Goal: Task Accomplishment & Management: Complete application form

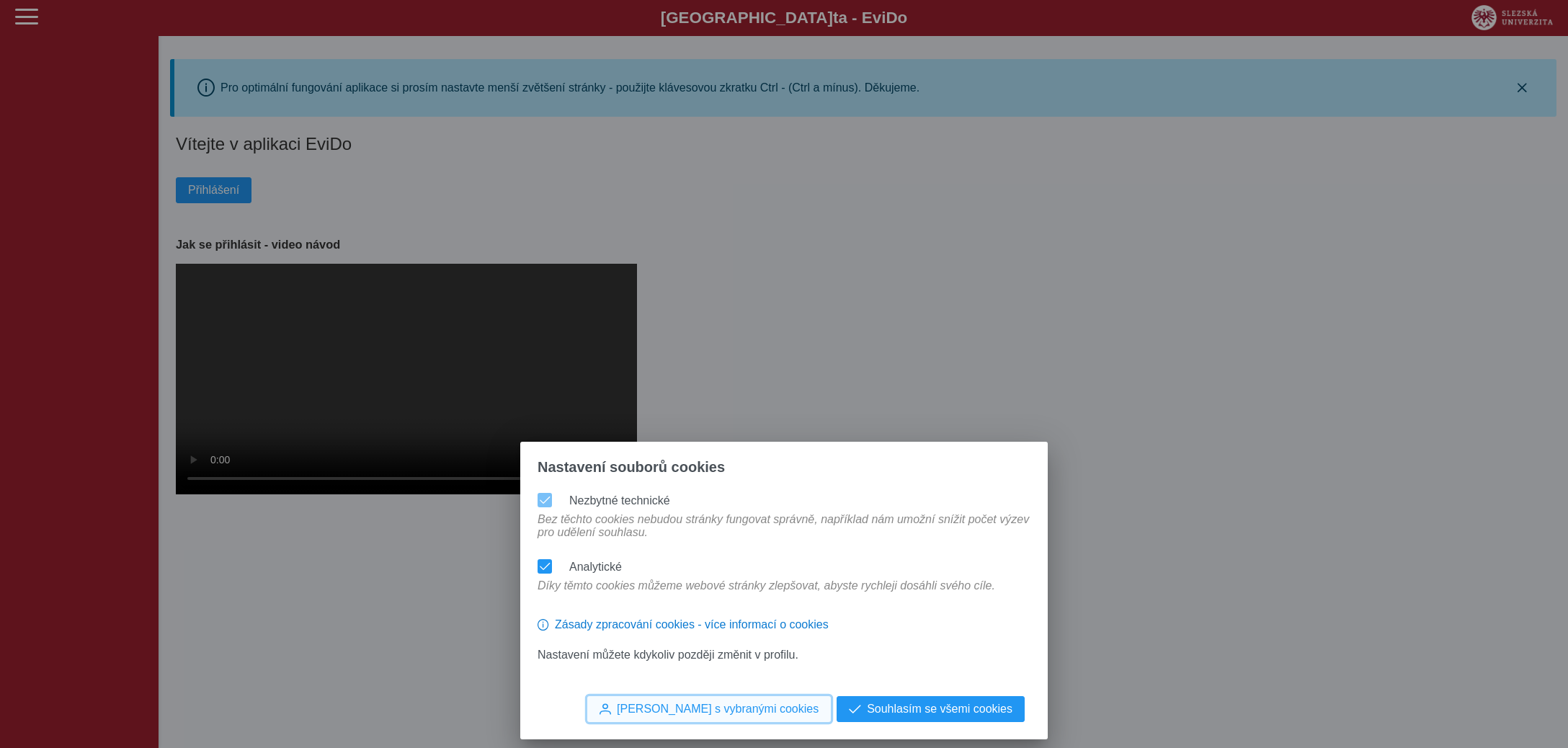
click at [740, 703] on span "[PERSON_NAME] s vybranými cookies" at bounding box center [718, 709] width 202 height 13
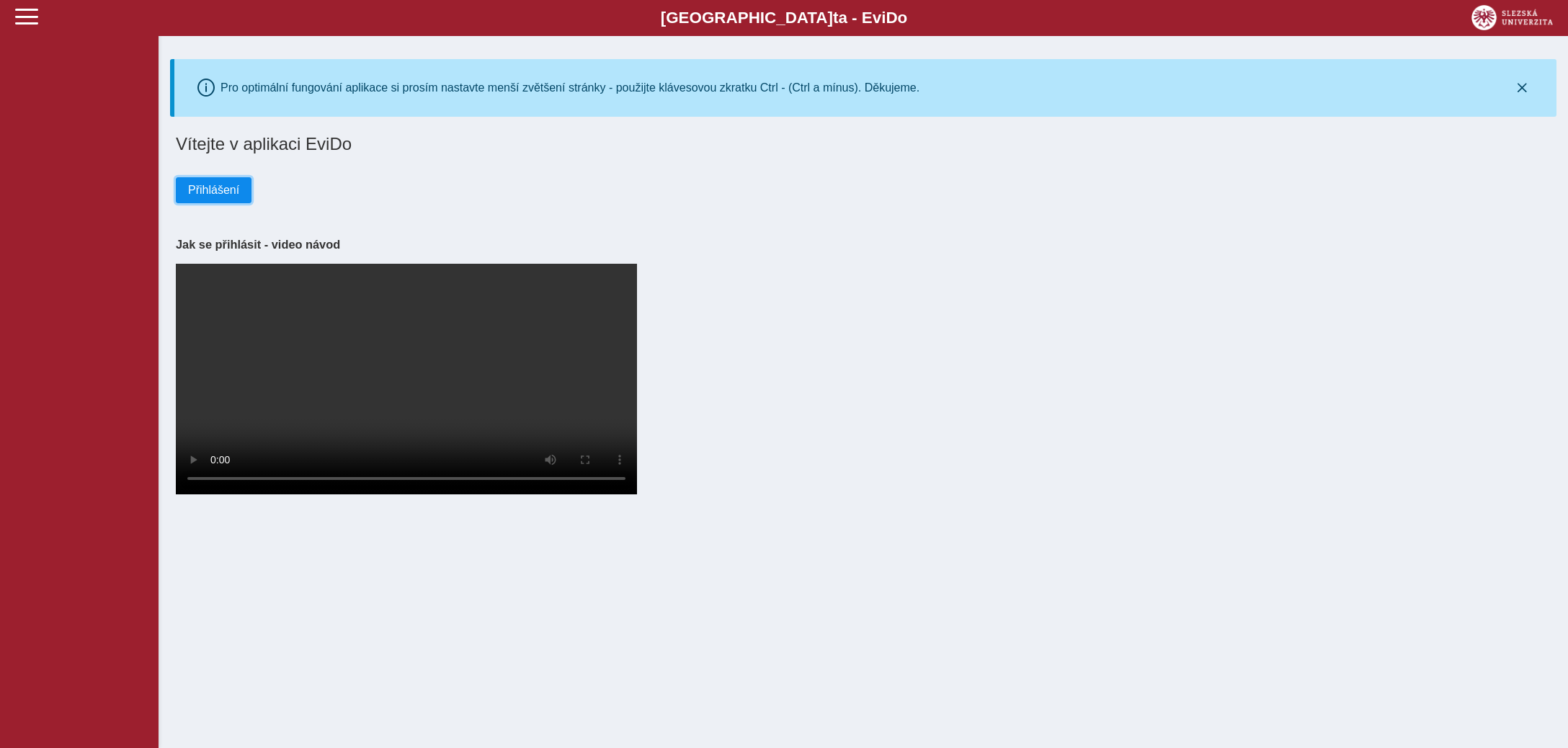
click at [203, 192] on span "Přihlášení" at bounding box center [213, 190] width 51 height 13
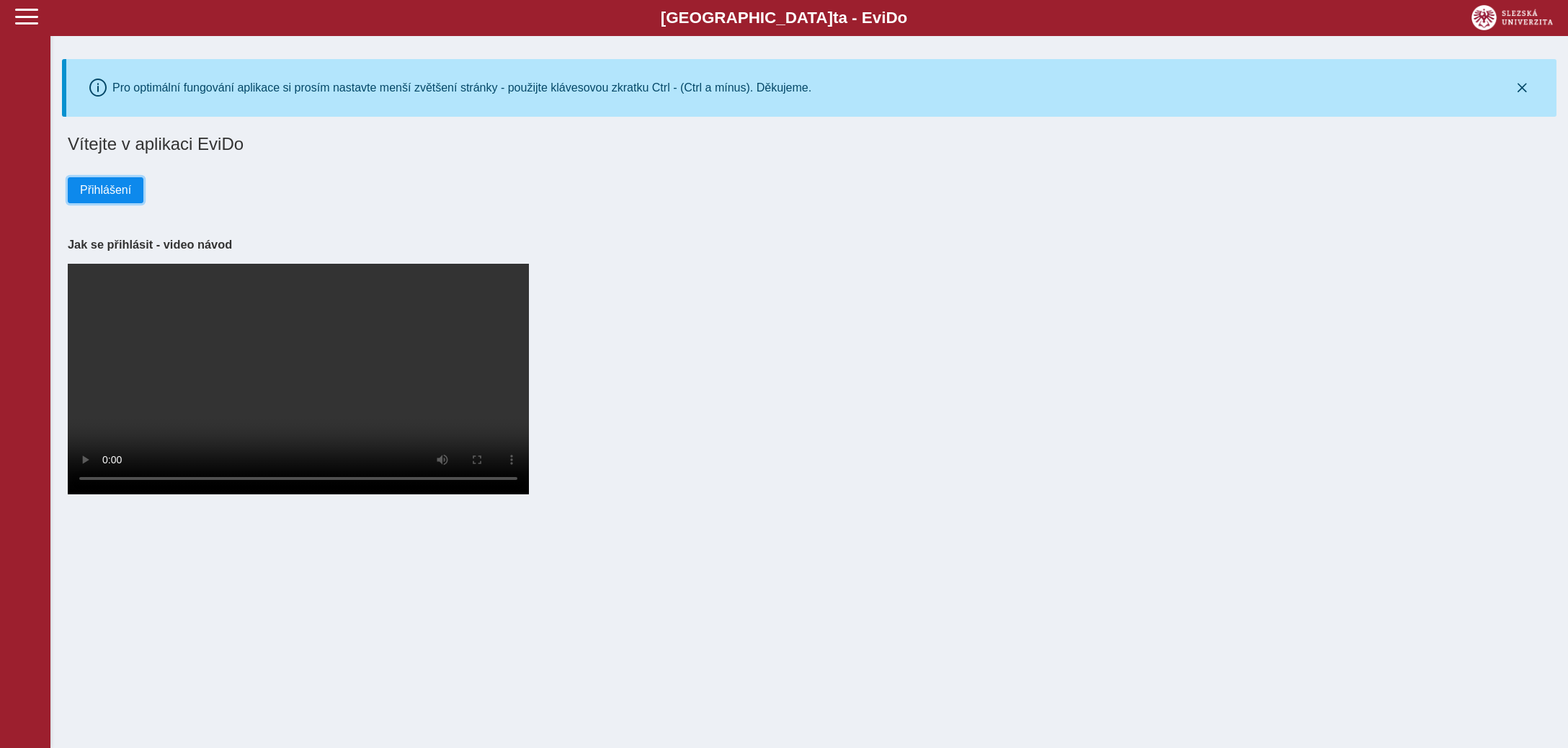
click at [121, 195] on span "Přihlášení" at bounding box center [105, 190] width 51 height 13
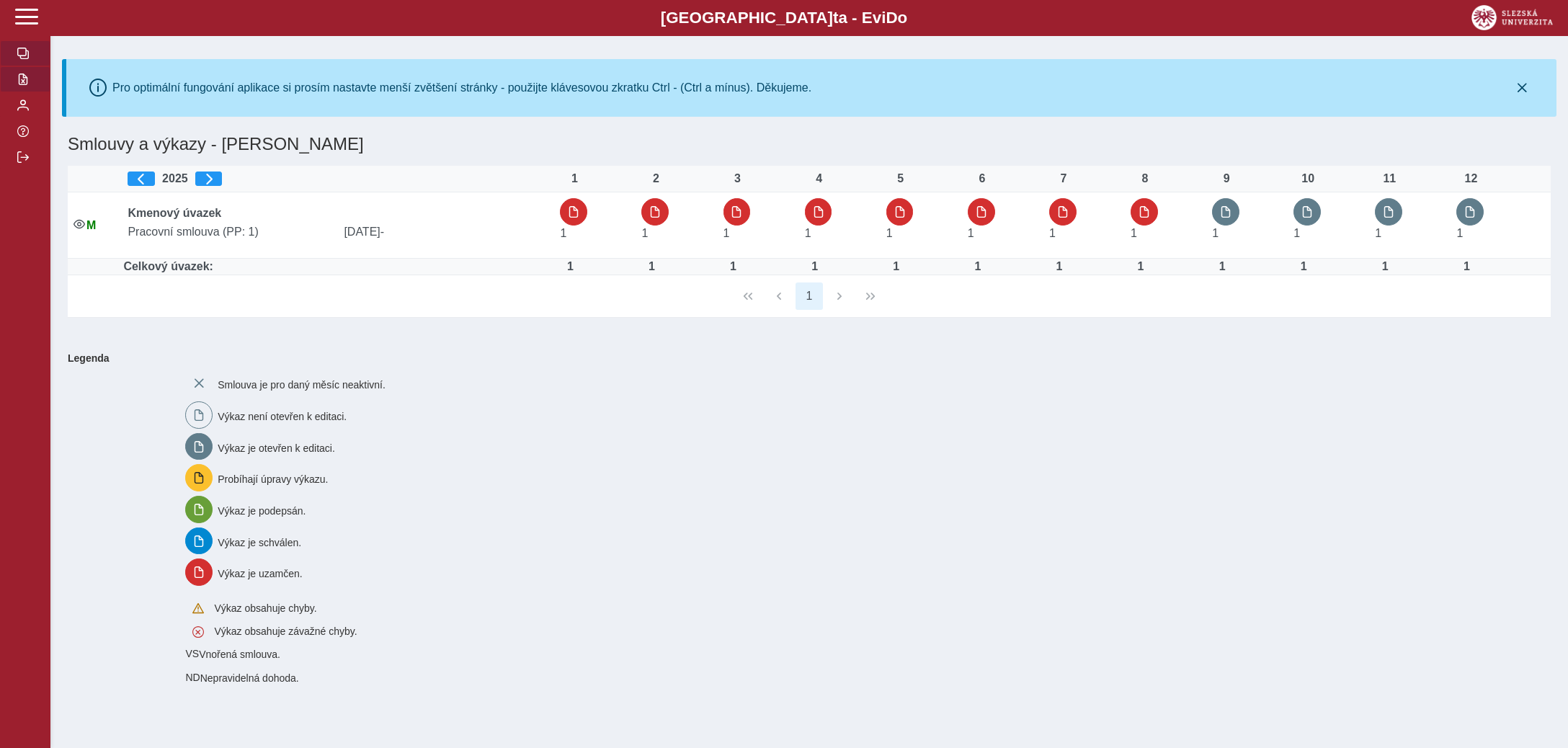
click at [24, 85] on span "button" at bounding box center [23, 80] width 12 height 12
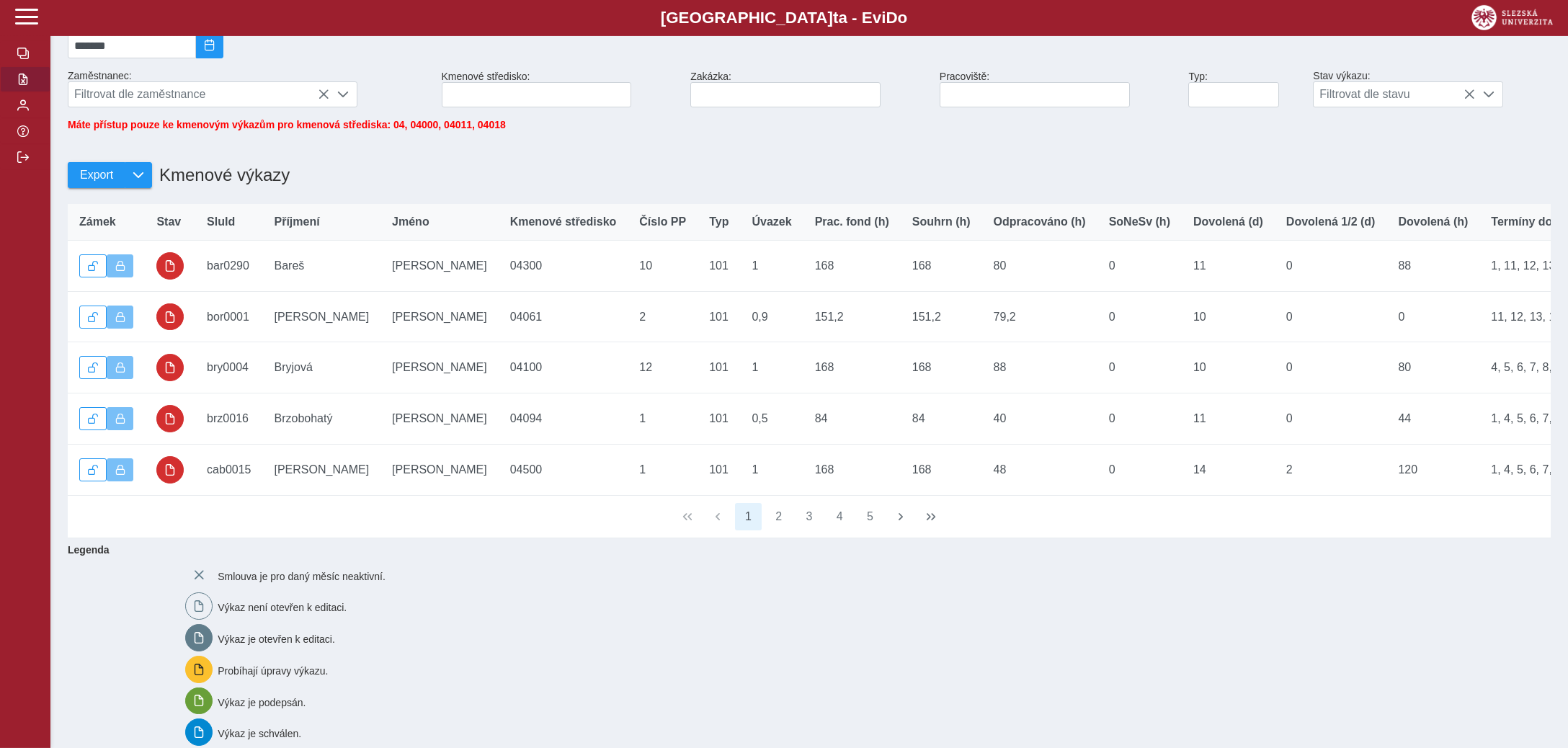
scroll to position [228, 0]
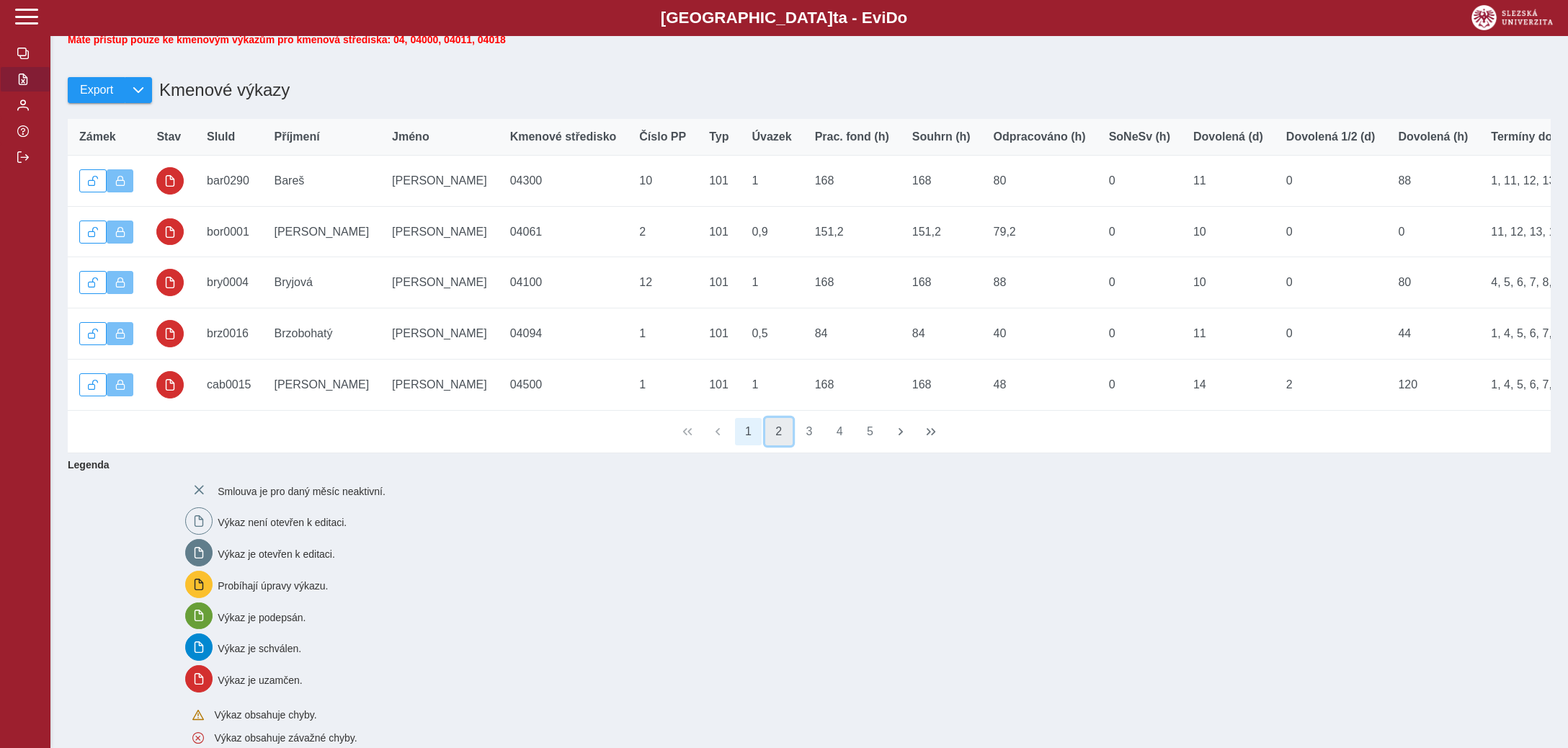
click at [780, 436] on button "2" at bounding box center [778, 431] width 27 height 27
click at [811, 437] on button "3" at bounding box center [808, 431] width 27 height 27
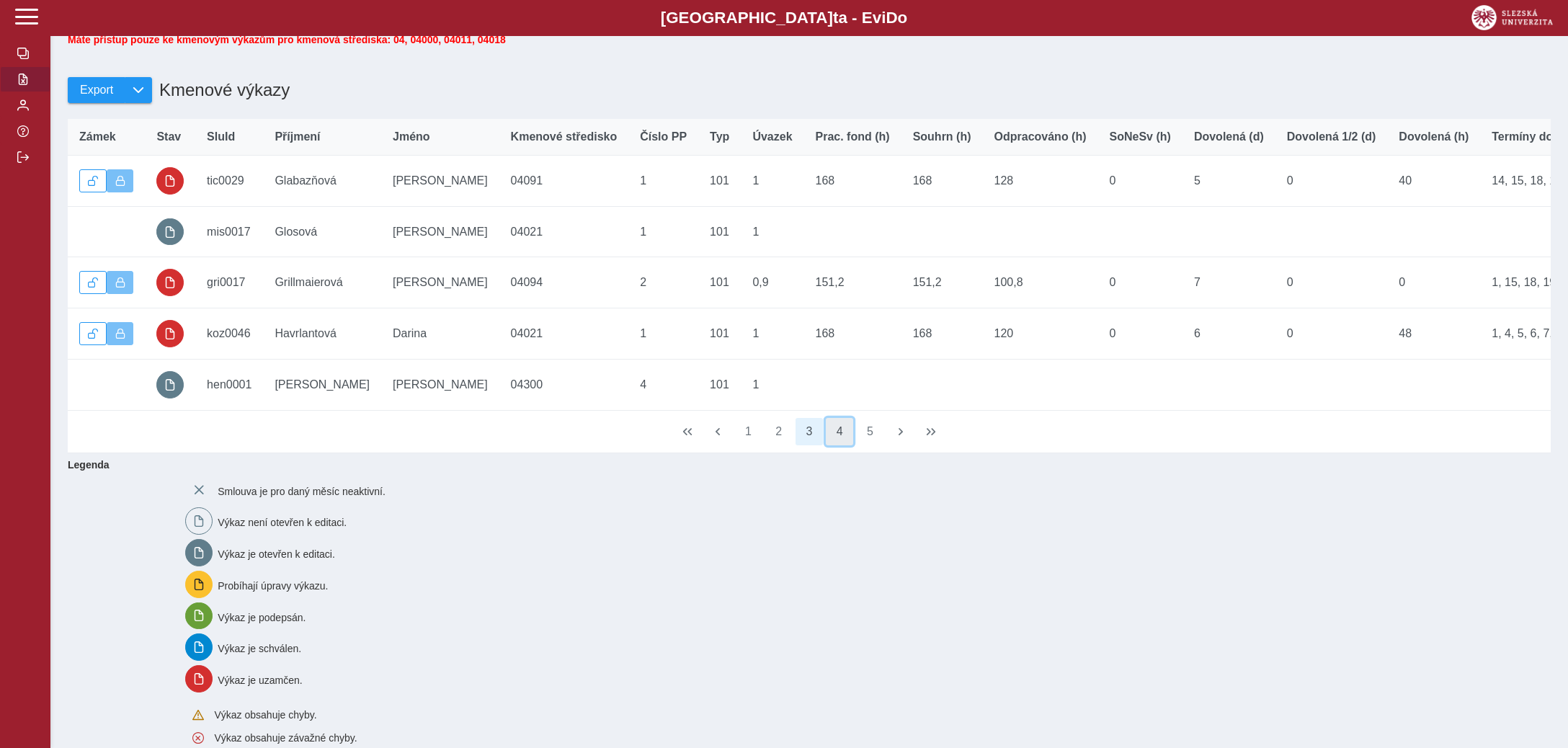
click at [841, 438] on button "4" at bounding box center [839, 431] width 27 height 27
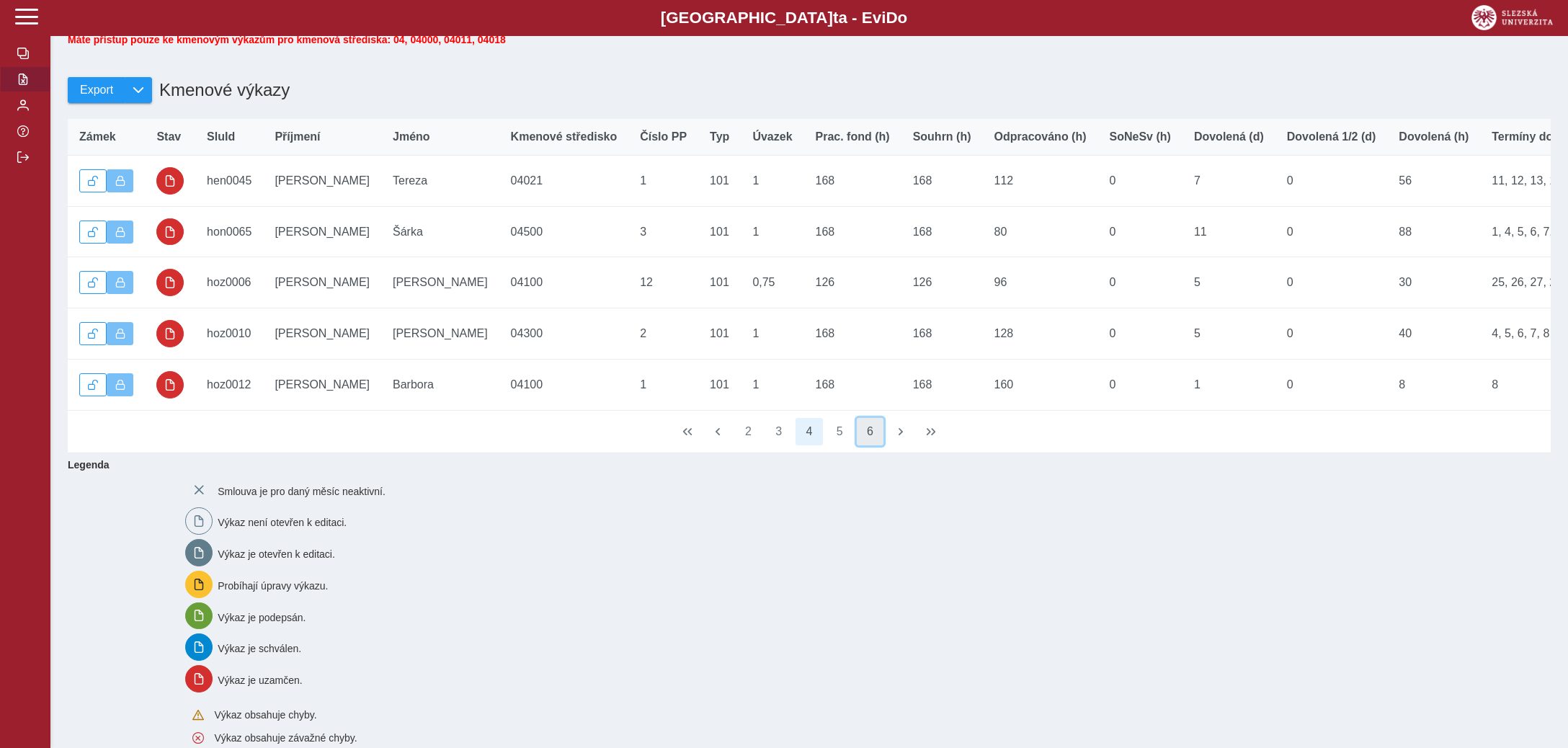
click at [871, 436] on button "6" at bounding box center [870, 431] width 27 height 27
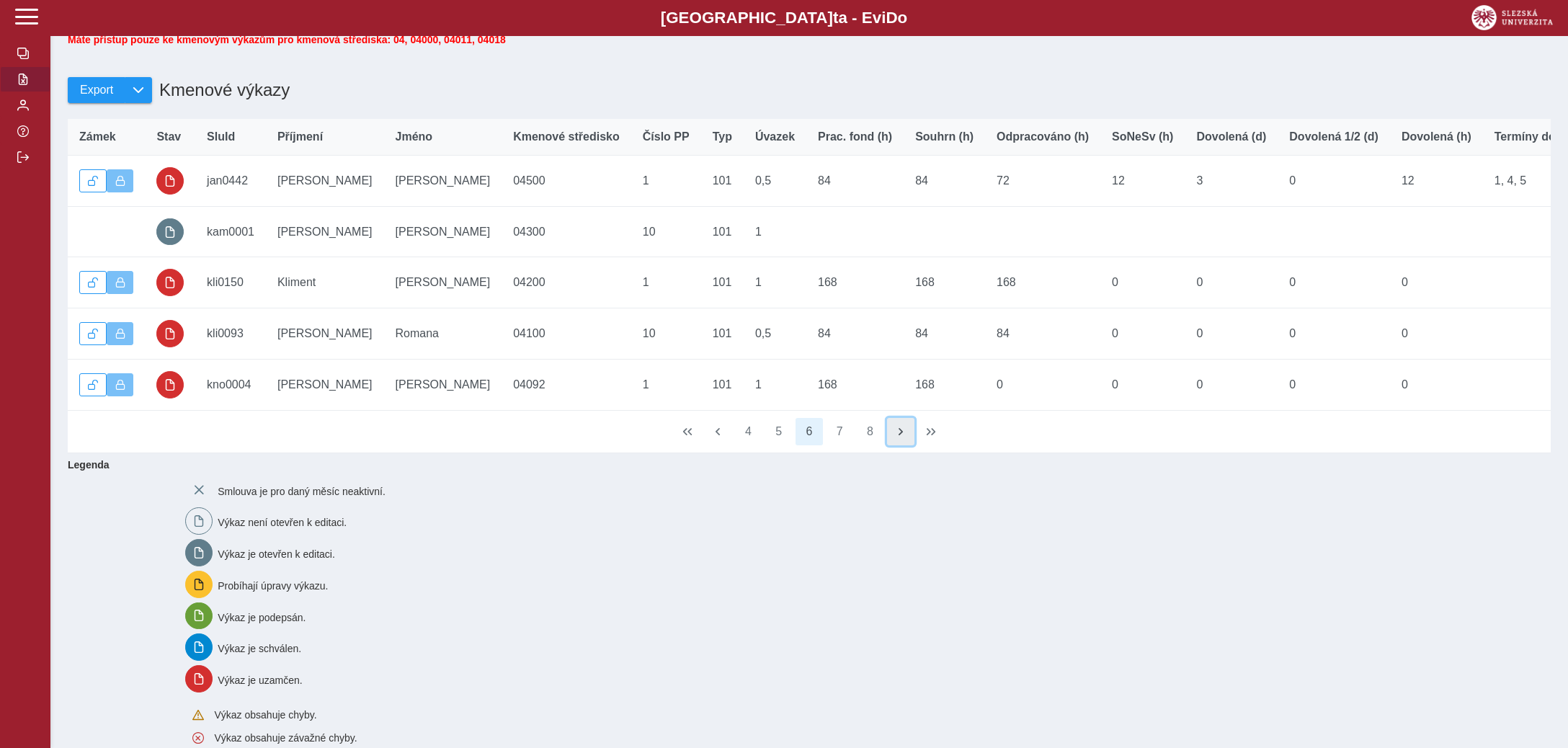
click at [895, 438] on span "button" at bounding box center [900, 432] width 12 height 12
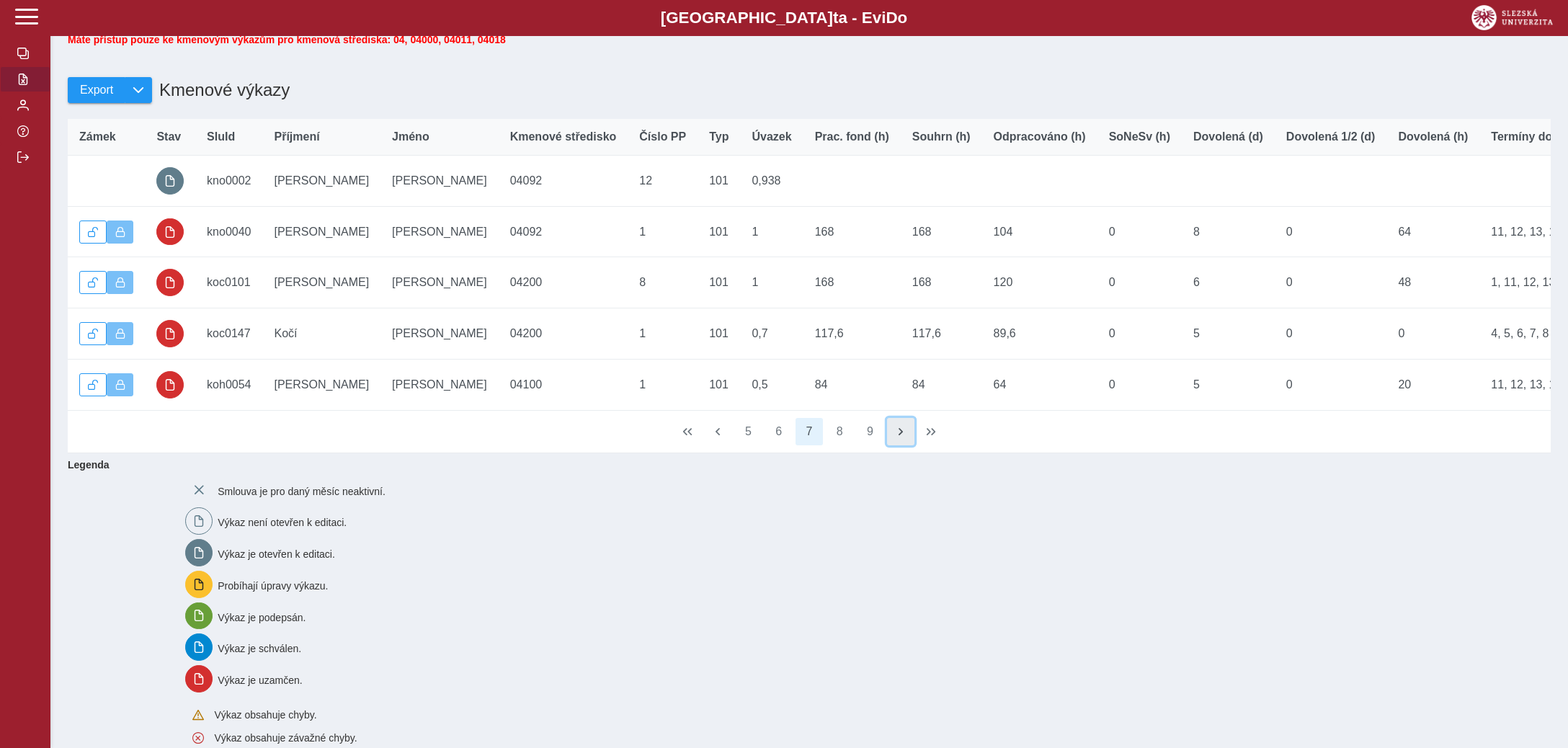
click at [895, 438] on span "button" at bounding box center [900, 432] width 12 height 12
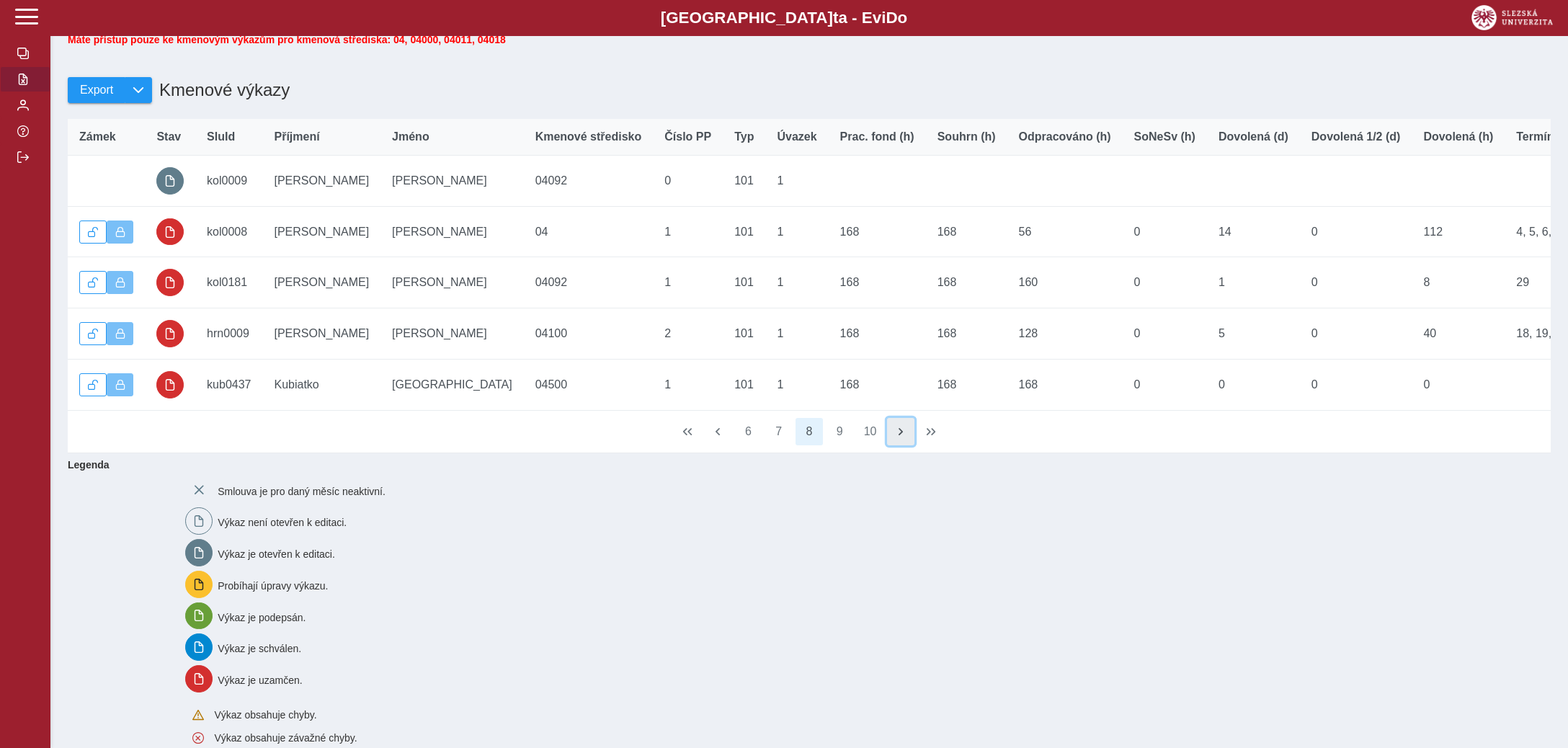
click at [895, 438] on span "button" at bounding box center [900, 432] width 12 height 12
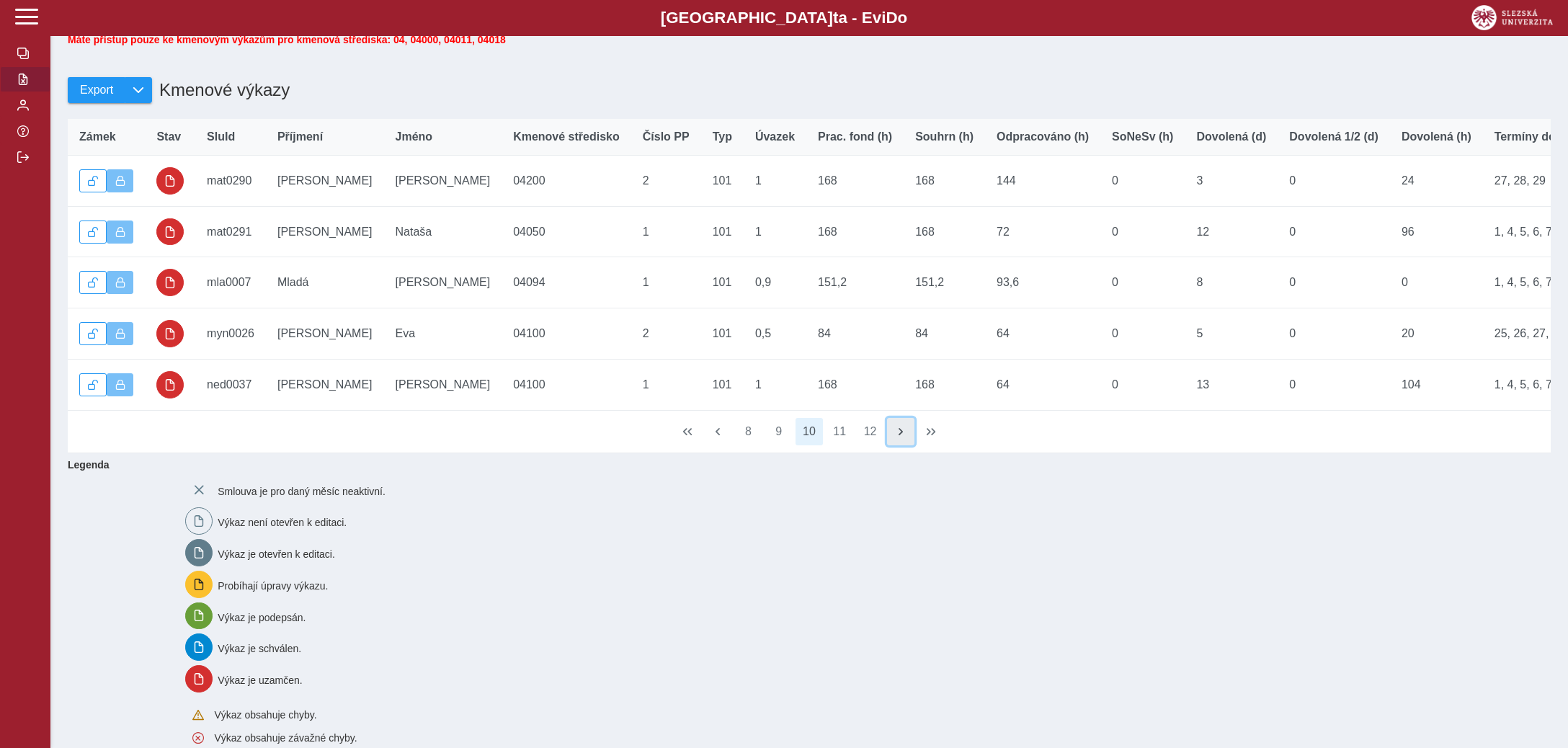
click at [895, 438] on span "button" at bounding box center [900, 432] width 12 height 12
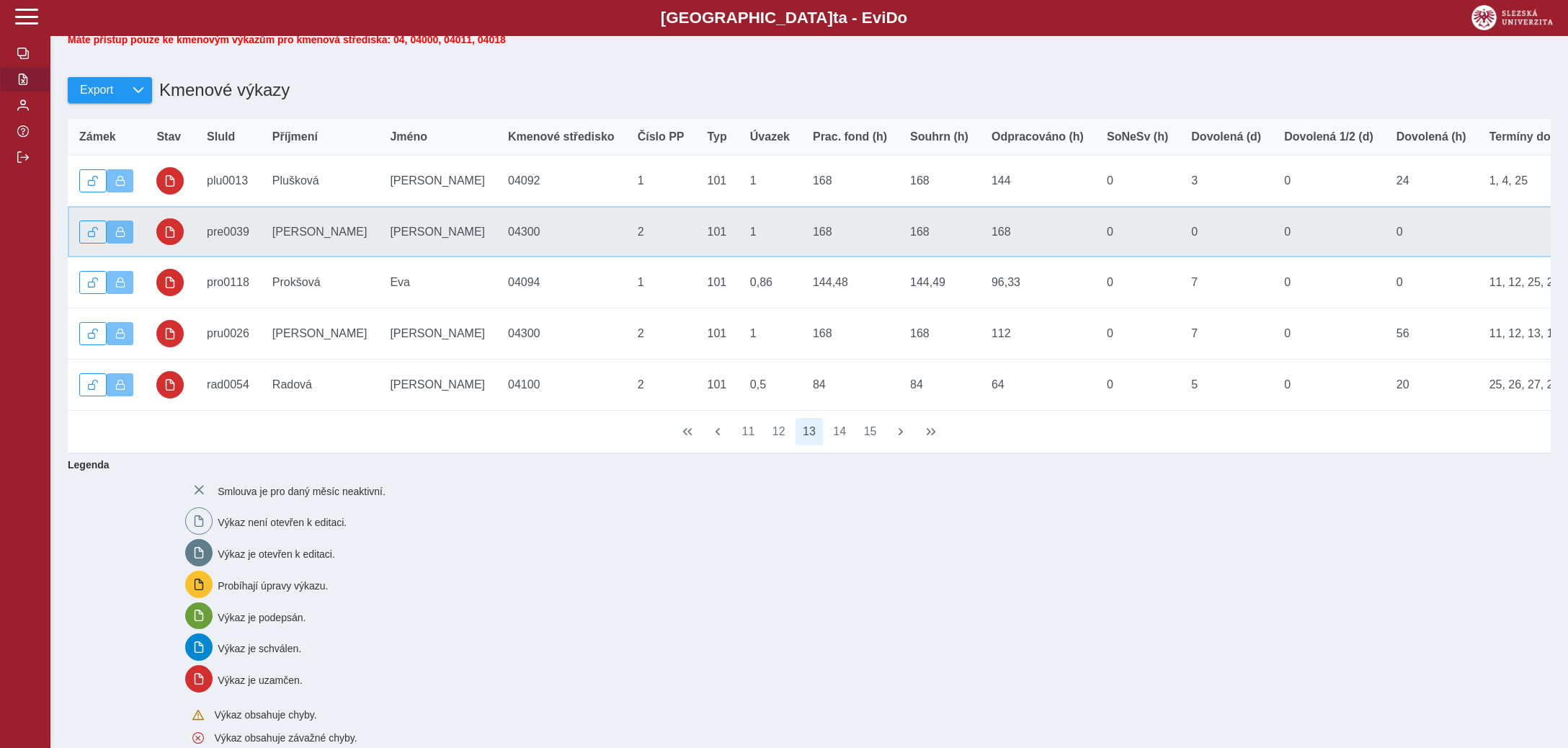
click at [192, 235] on td "Stav" at bounding box center [170, 231] width 50 height 51
click at [176, 237] on span "button" at bounding box center [170, 232] width 12 height 12
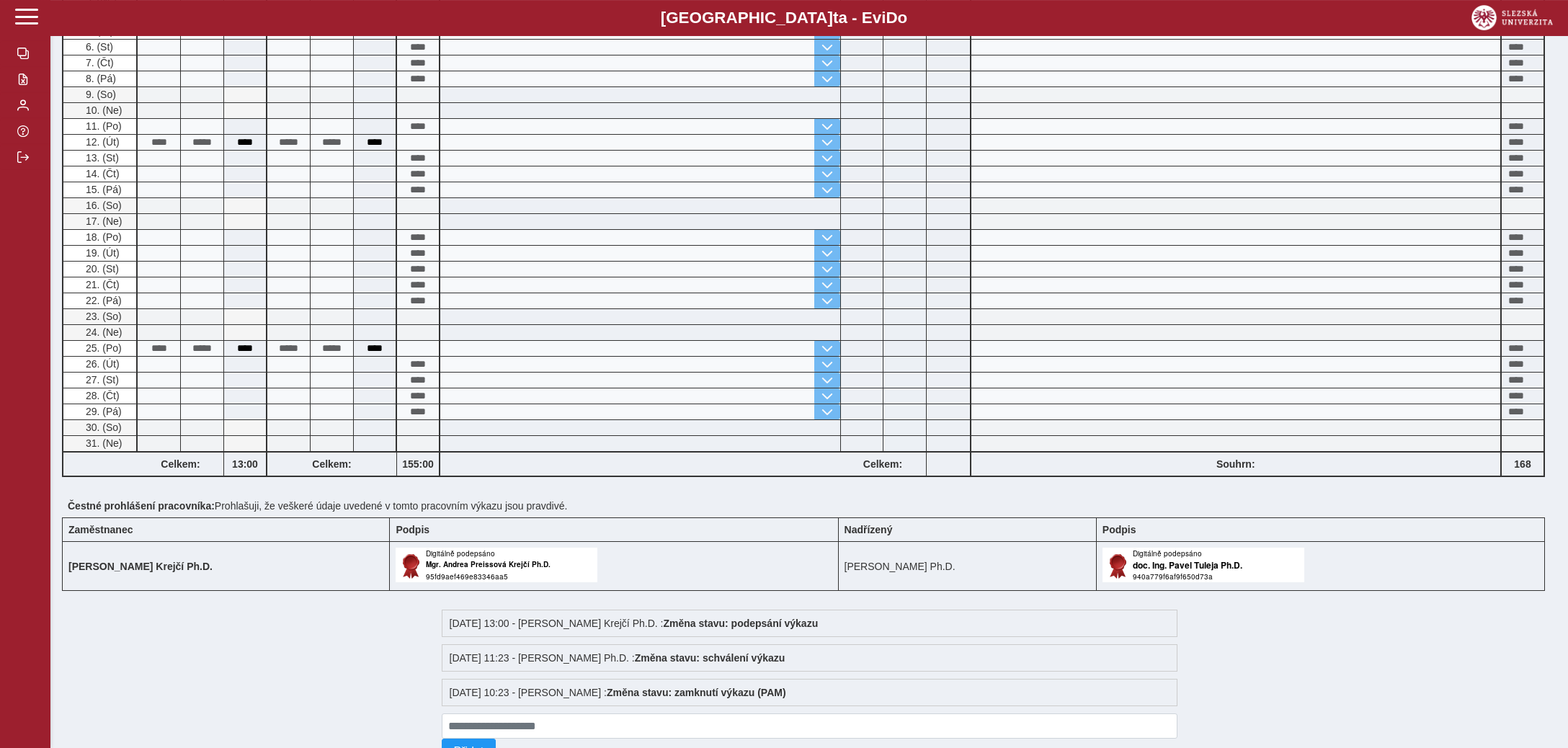
scroll to position [531, 0]
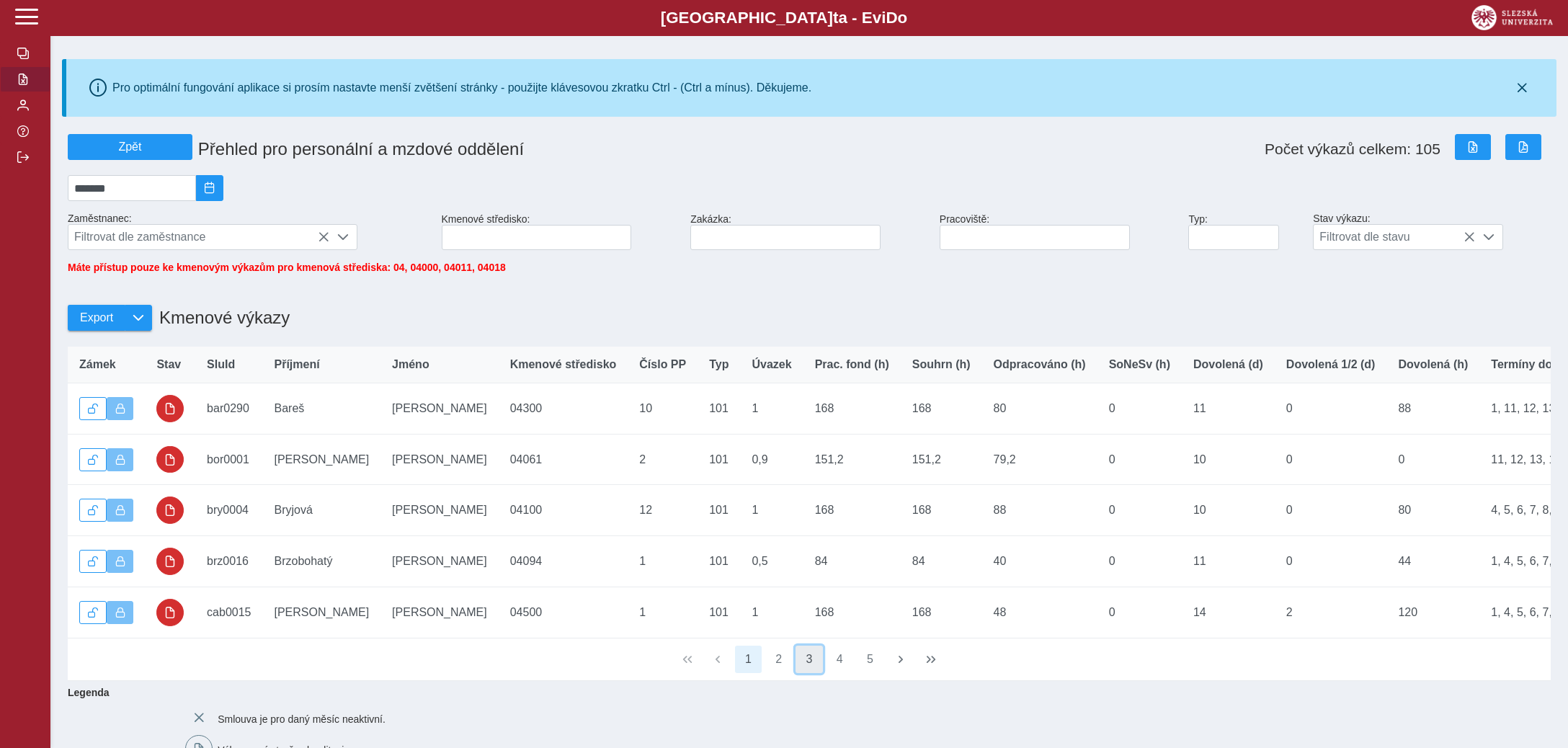
click at [810, 665] on button "3" at bounding box center [808, 659] width 27 height 27
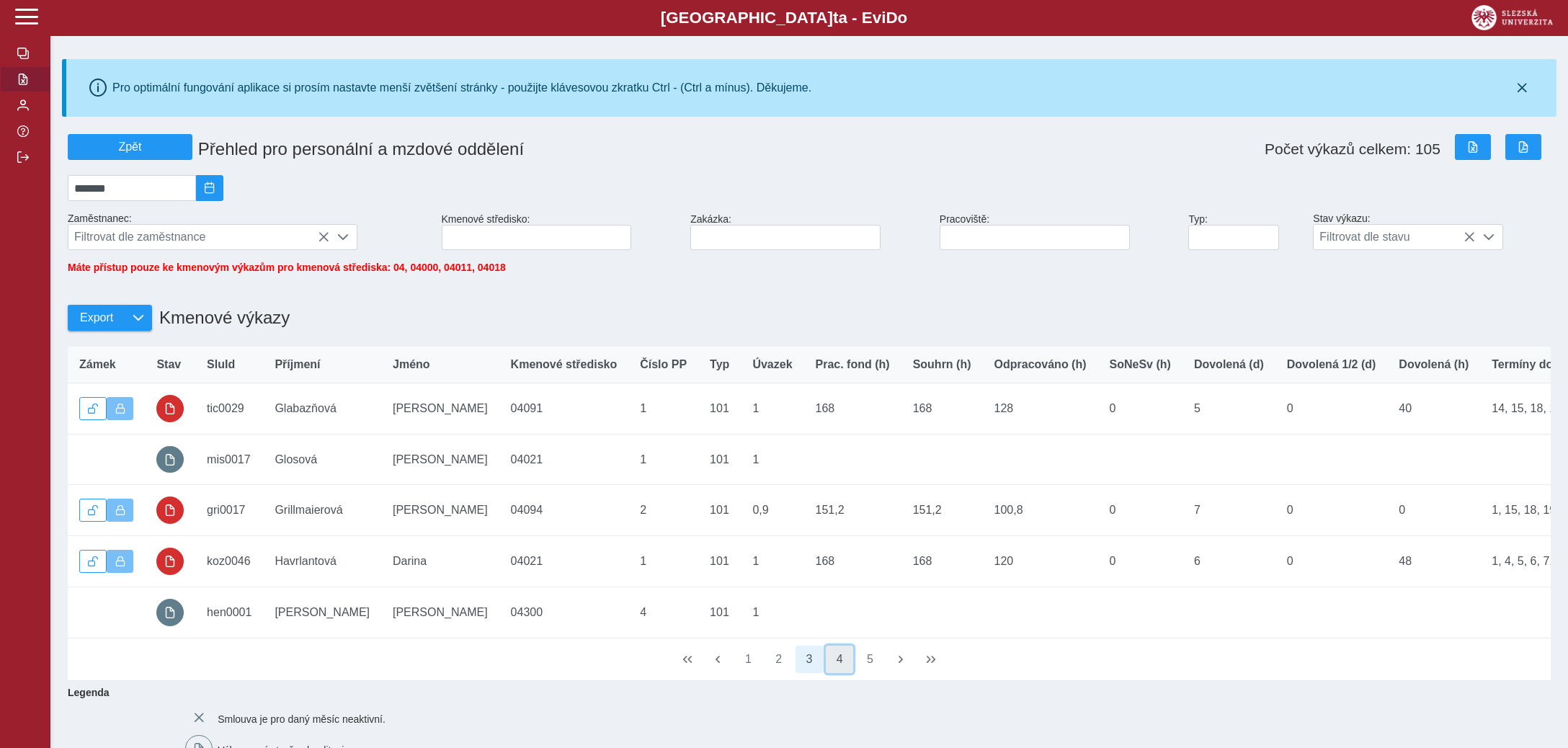
click at [841, 664] on button "4" at bounding box center [839, 659] width 27 height 27
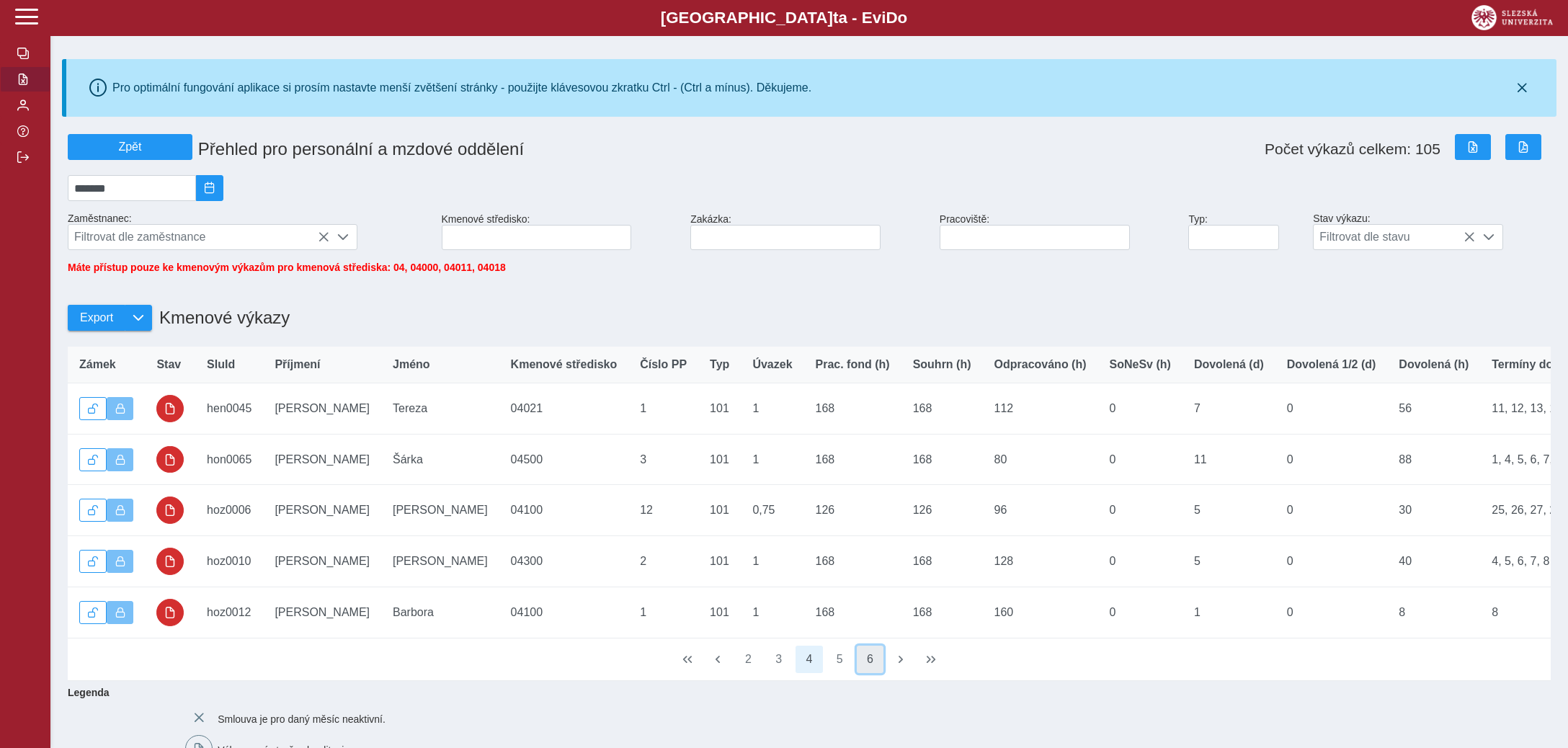
click at [872, 668] on button "6" at bounding box center [870, 659] width 27 height 27
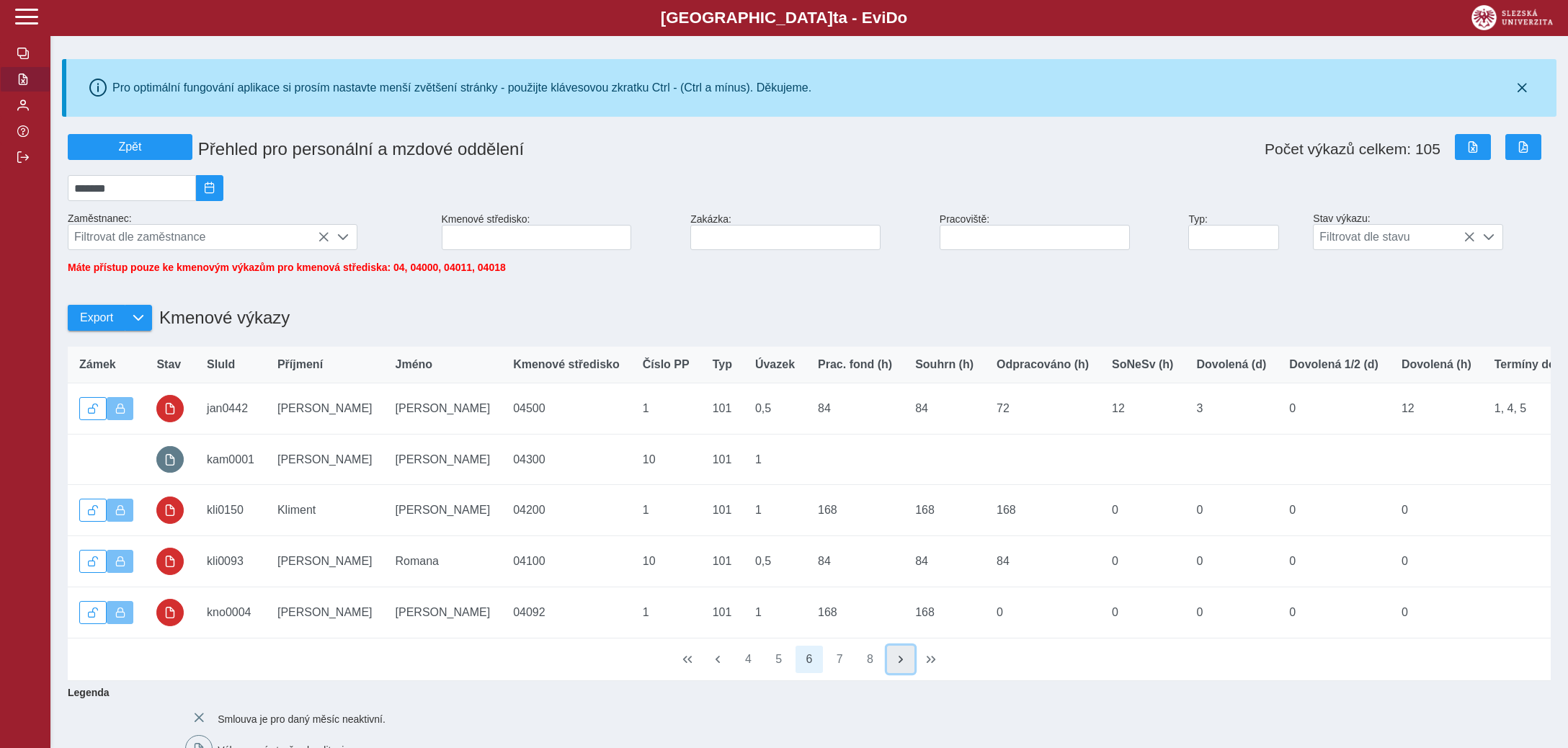
click at [897, 665] on span "button" at bounding box center [900, 660] width 12 height 12
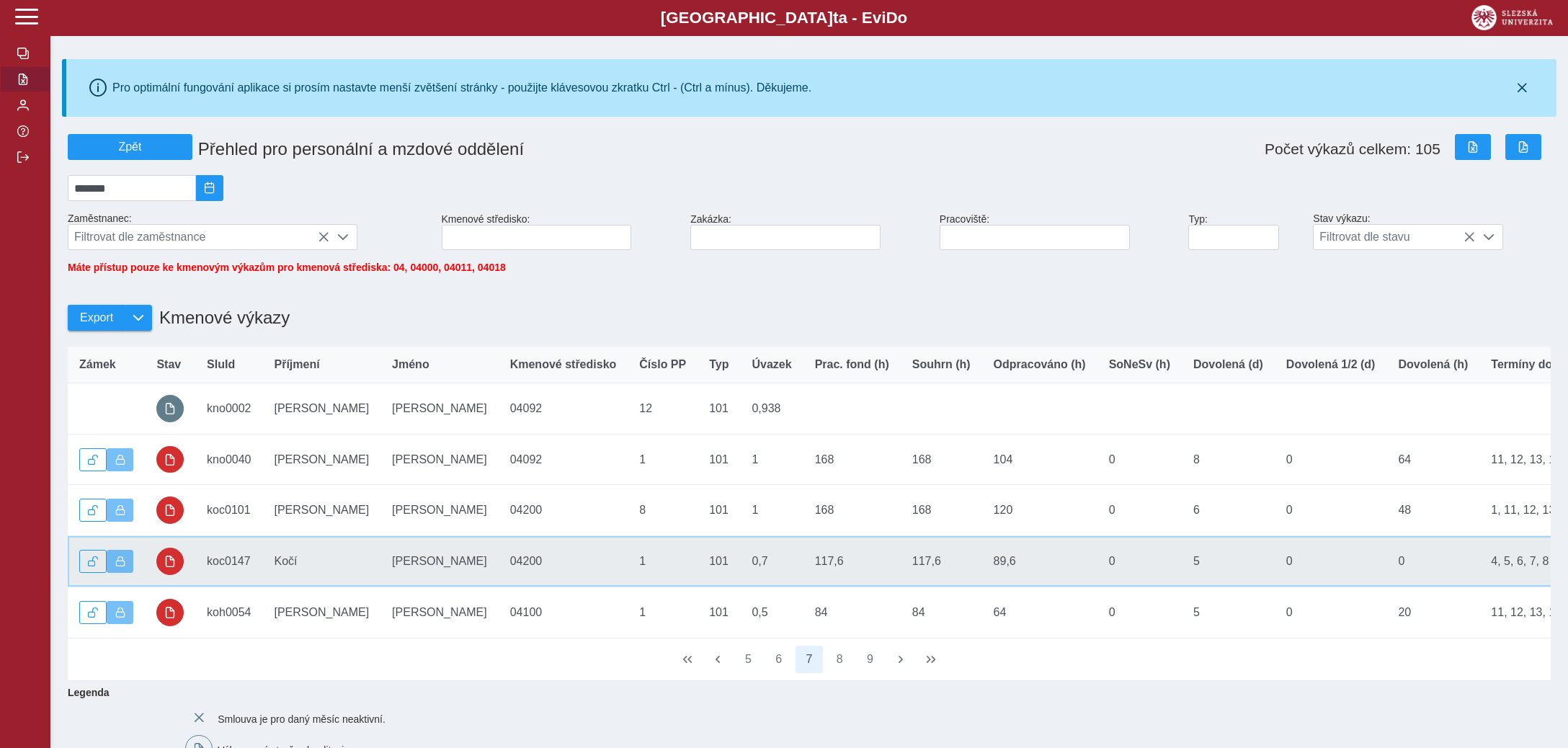
click at [223, 562] on td "SluId koc0147" at bounding box center [228, 561] width 67 height 51
click at [169, 562] on span "button" at bounding box center [170, 562] width 12 height 12
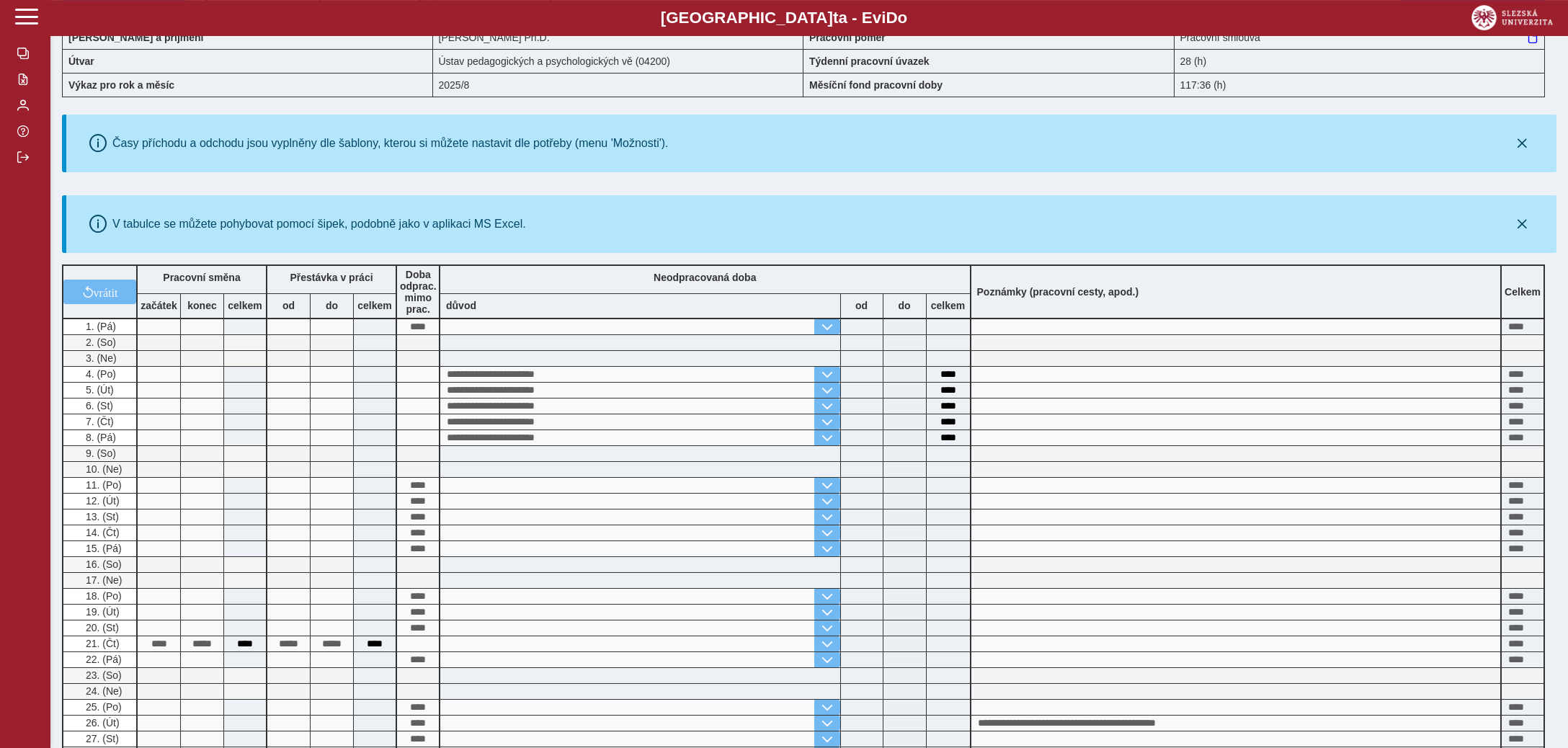
scroll to position [151, 0]
click at [25, 163] on span "button" at bounding box center [23, 157] width 12 height 12
